Goal: Task Accomplishment & Management: Manage account settings

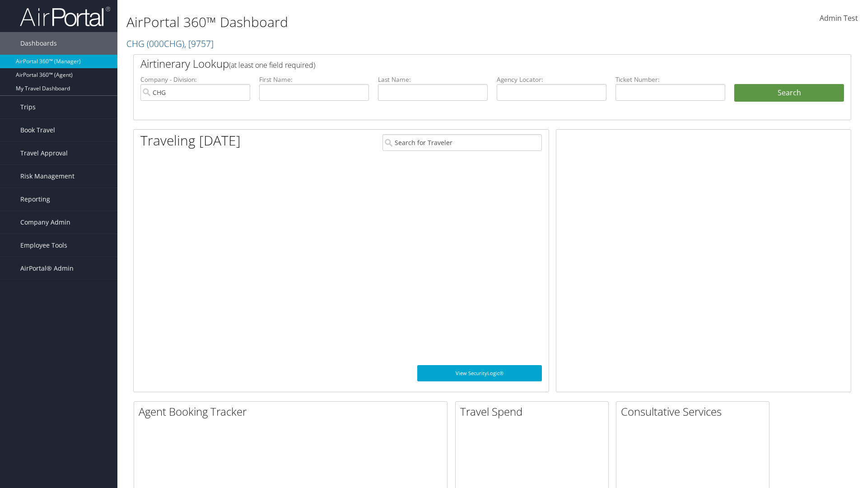
click at [59, 222] on span "Company Admin" at bounding box center [45, 222] width 50 height 23
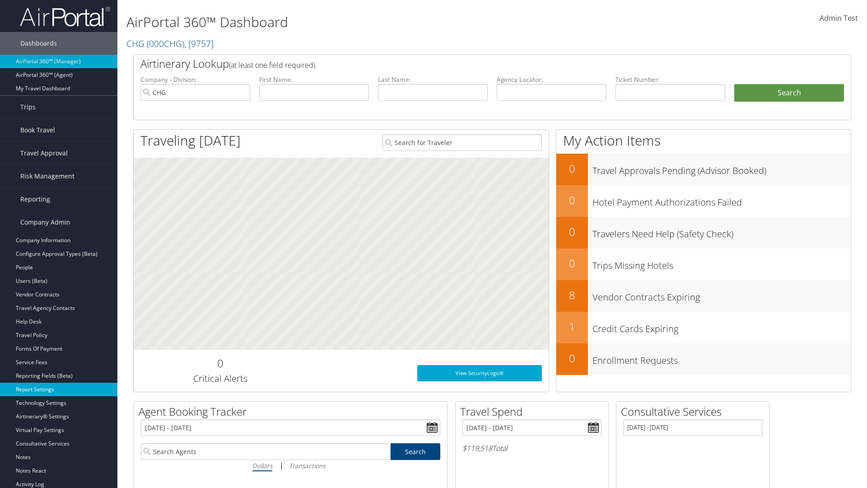
click at [59, 389] on link "Report Settings" at bounding box center [58, 389] width 117 height 14
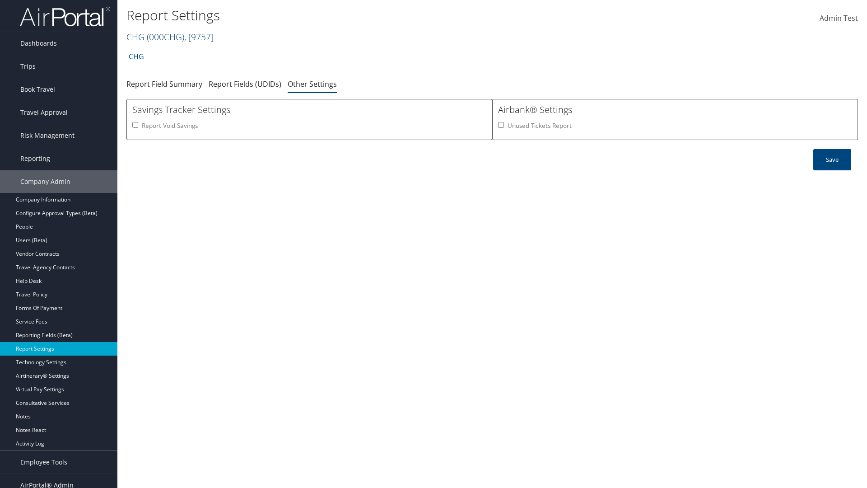
click at [135, 37] on link "CHG ( 000CHG ) , [ 9757 ]" at bounding box center [169, 37] width 87 height 12
click at [0, 0] on input "search" at bounding box center [0, 0] width 0 height 0
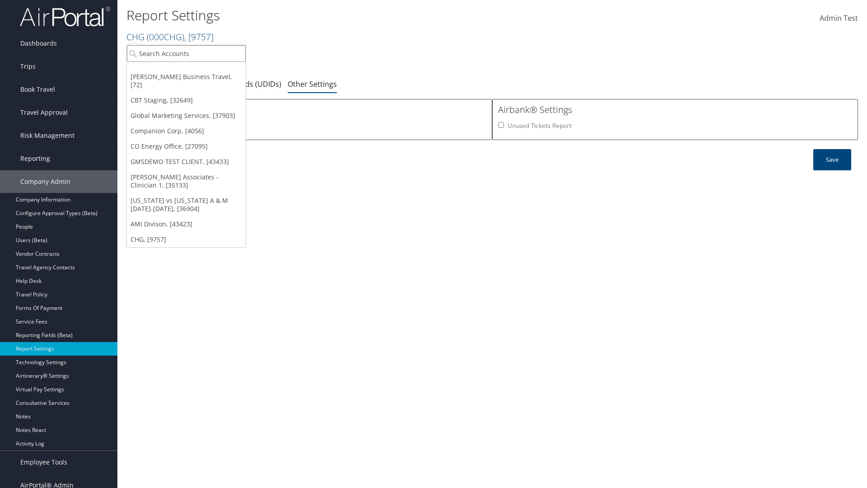
type input "Global Marketing Services"
click at [195, 70] on div "Global Marketing Services (301946), [37903]" at bounding box center [194, 70] width 145 height 8
